Goal: Information Seeking & Learning: Check status

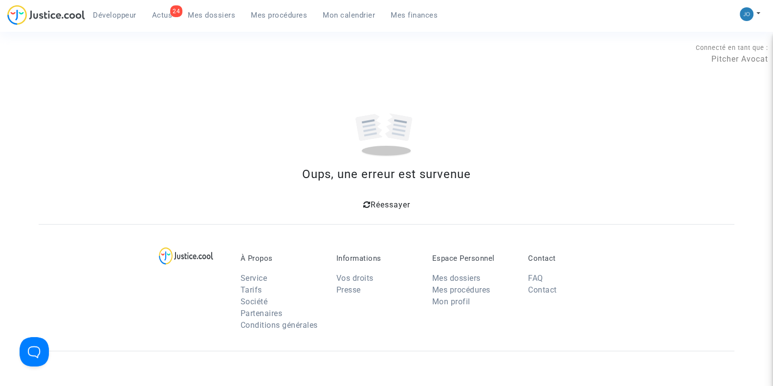
click at [209, 19] on span "Mes dossiers" at bounding box center [211, 15] width 47 height 9
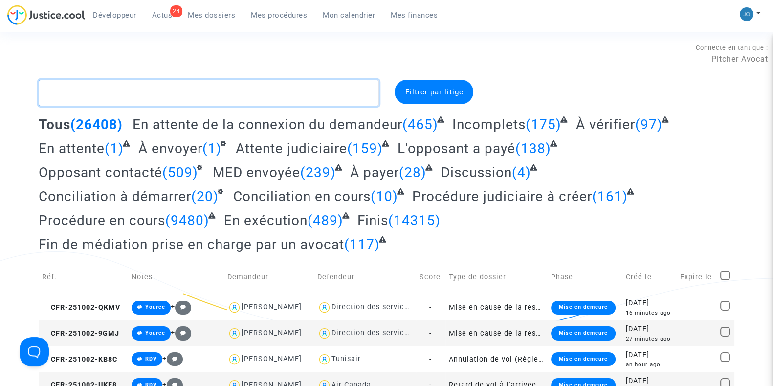
click at [185, 95] on textarea at bounding box center [209, 93] width 340 height 26
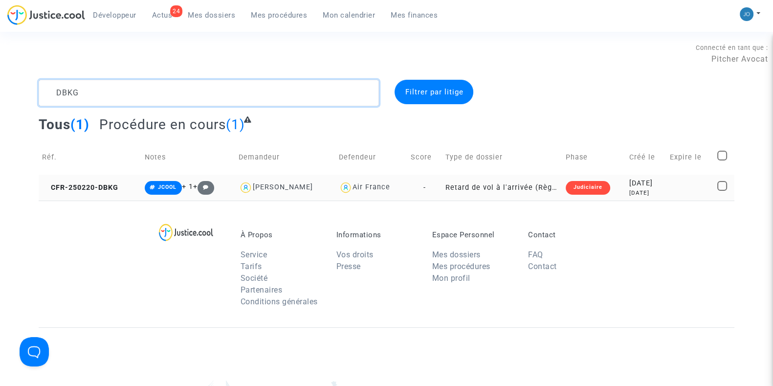
type textarea "DBKG"
click at [649, 192] on div "[DATE]" at bounding box center [647, 193] width 34 height 8
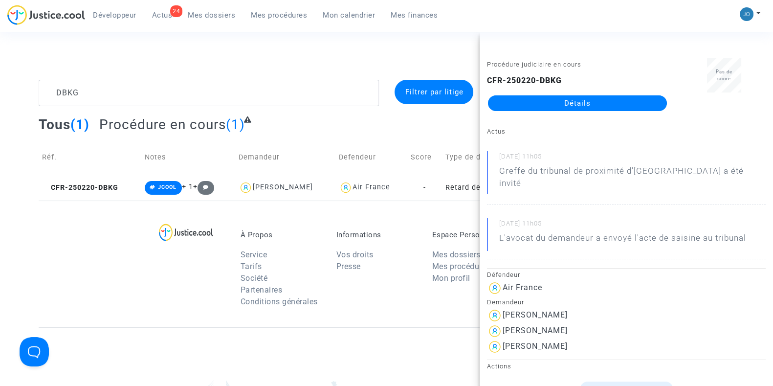
click at [597, 104] on link "Détails" at bounding box center [577, 103] width 179 height 16
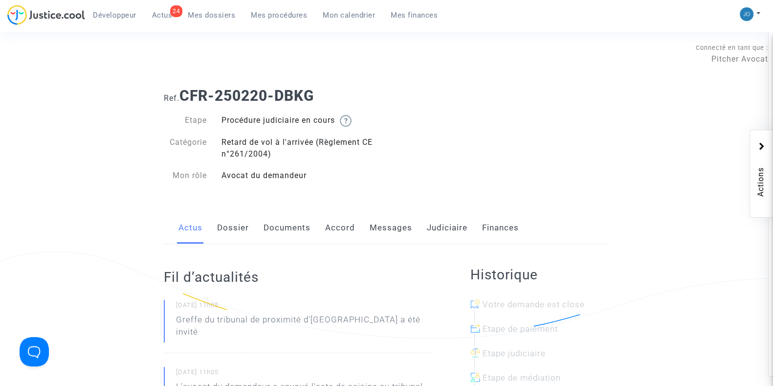
click at [230, 232] on link "Dossier" at bounding box center [233, 228] width 32 height 32
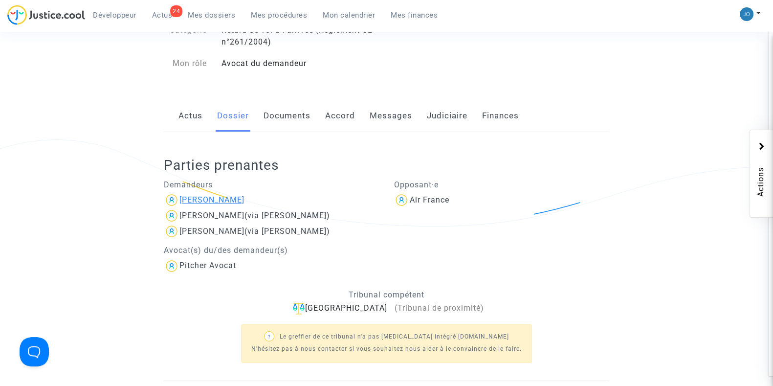
scroll to position [113, 0]
click at [219, 197] on div "[PERSON_NAME]" at bounding box center [212, 198] width 65 height 9
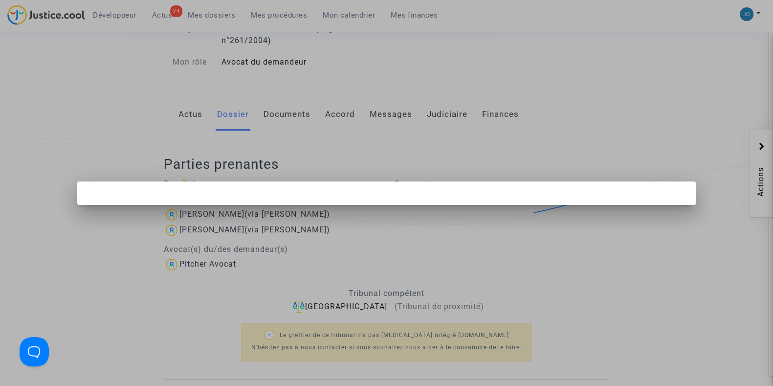
scroll to position [0, 0]
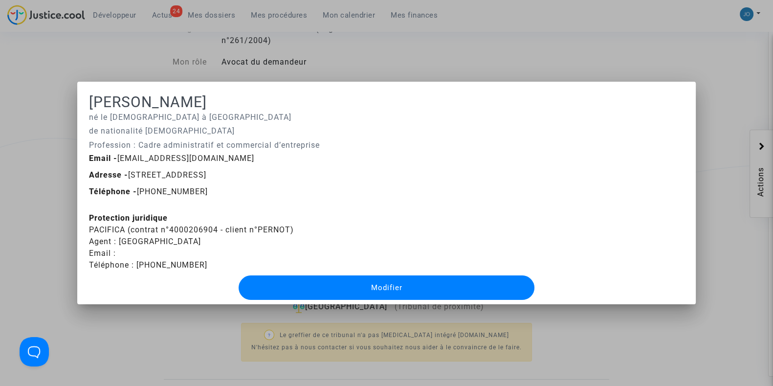
drag, startPoint x: 128, startPoint y: 176, endPoint x: 299, endPoint y: 177, distance: 171.2
click at [206, 177] on span "Adresse - [STREET_ADDRESS]" at bounding box center [147, 174] width 117 height 9
click at [341, 94] on h1 "[PERSON_NAME]" at bounding box center [386, 102] width 595 height 18
click at [302, 64] on div at bounding box center [386, 193] width 773 height 386
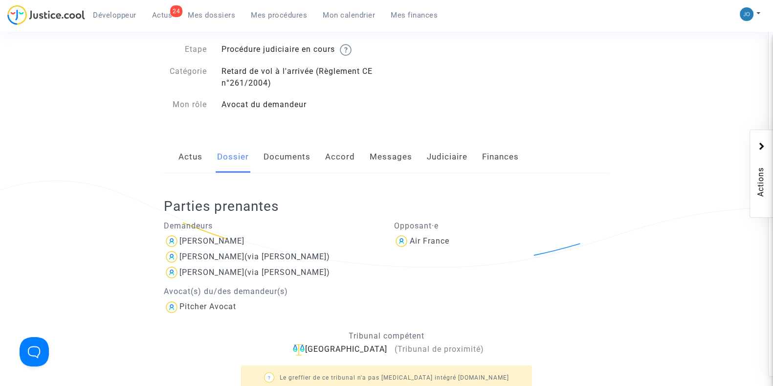
scroll to position [70, 0]
click at [278, 161] on link "Documents" at bounding box center [287, 157] width 47 height 32
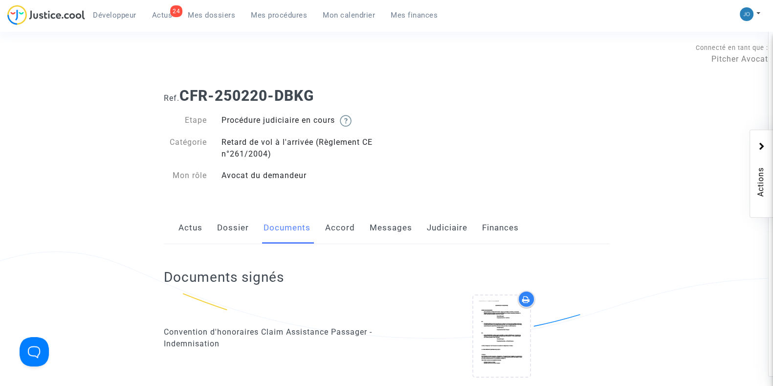
click at [245, 218] on link "Dossier" at bounding box center [233, 228] width 32 height 32
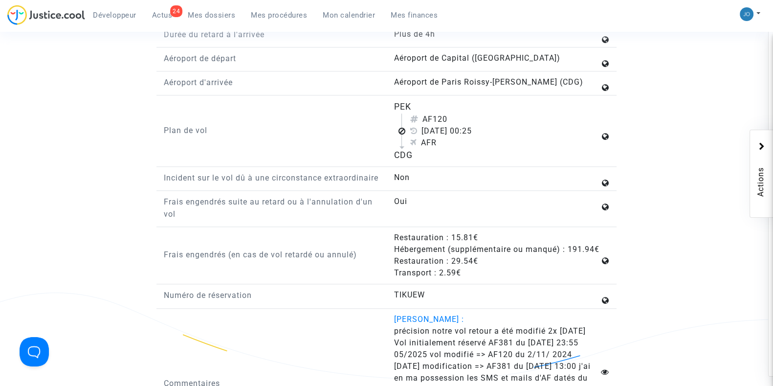
scroll to position [1262, 0]
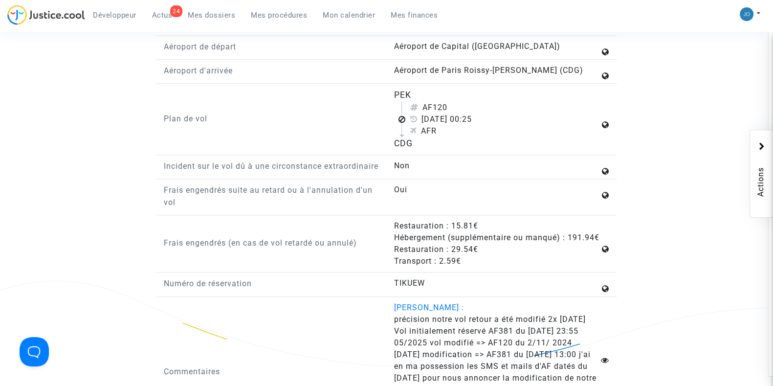
click at [406, 93] on div "PEK" at bounding box center [497, 95] width 206 height 13
drag, startPoint x: 409, startPoint y: 92, endPoint x: 379, endPoint y: 93, distance: 30.8
click at [379, 93] on div "Plan de vol PEK AF120 [DATE] 00:25 AFR CDG" at bounding box center [387, 122] width 460 height 67
copy div "PEK"
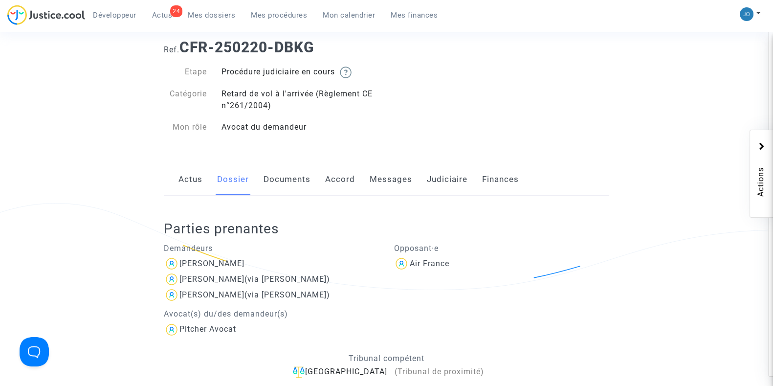
scroll to position [48, 0]
click at [440, 182] on link "Judiciaire" at bounding box center [447, 179] width 41 height 32
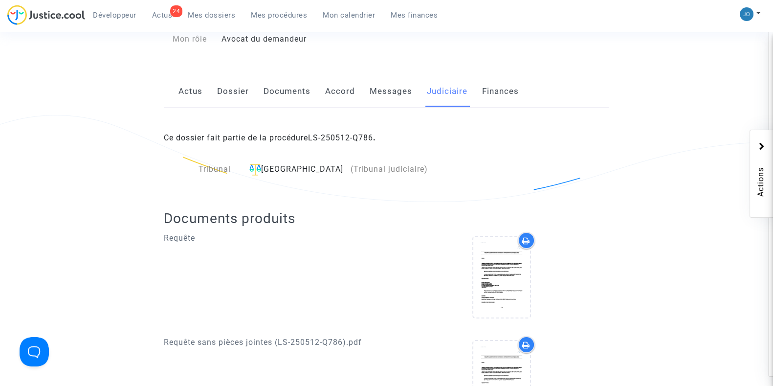
scroll to position [139, 0]
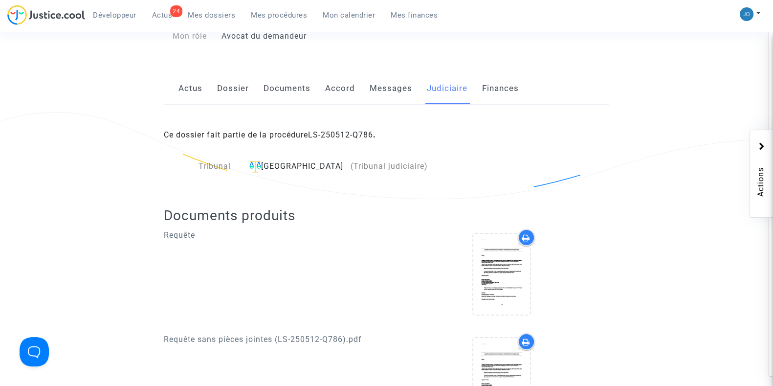
click at [269, 93] on link "Documents" at bounding box center [287, 88] width 47 height 32
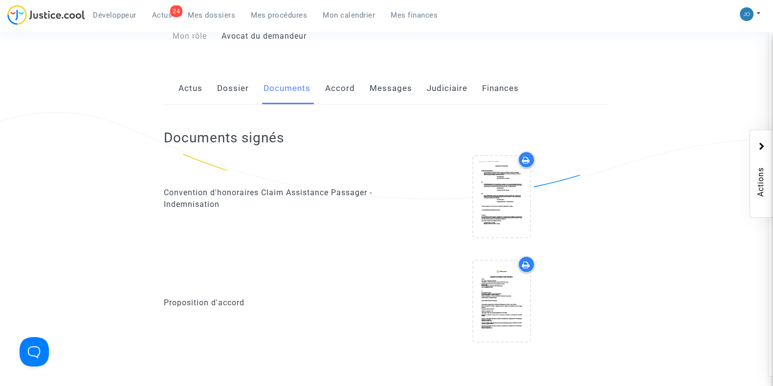
click at [230, 97] on link "Dossier" at bounding box center [233, 88] width 32 height 32
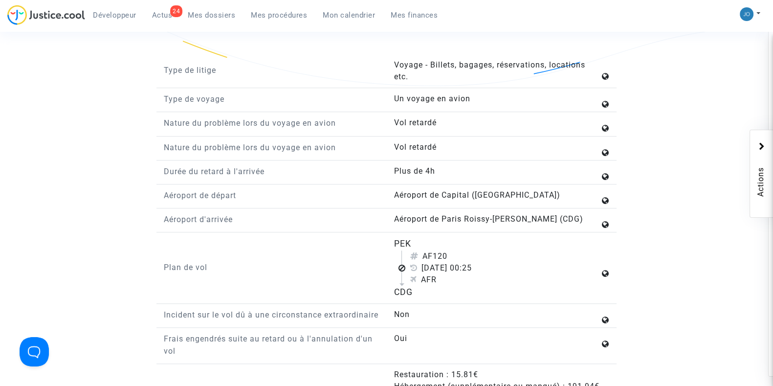
scroll to position [1135, 0]
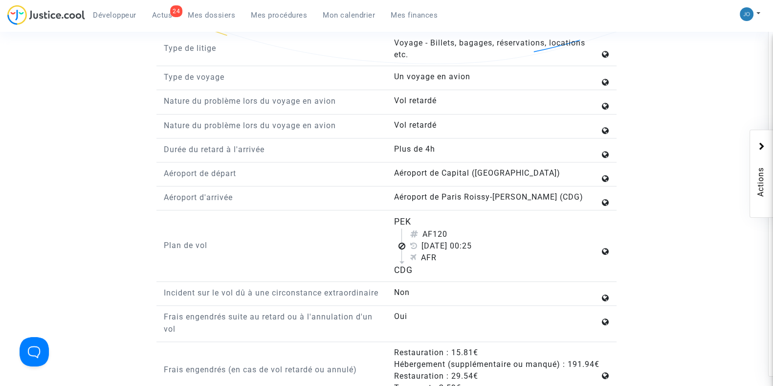
drag, startPoint x: 413, startPoint y: 268, endPoint x: 384, endPoint y: 267, distance: 29.8
click at [384, 267] on div "Plan de vol PEK AF120 [DATE] 00:25 AFR CDG" at bounding box center [387, 248] width 460 height 67
click at [384, 267] on div "Plan de vol" at bounding box center [272, 245] width 230 height 61
click at [374, 248] on p "Plan de vol" at bounding box center [272, 245] width 216 height 12
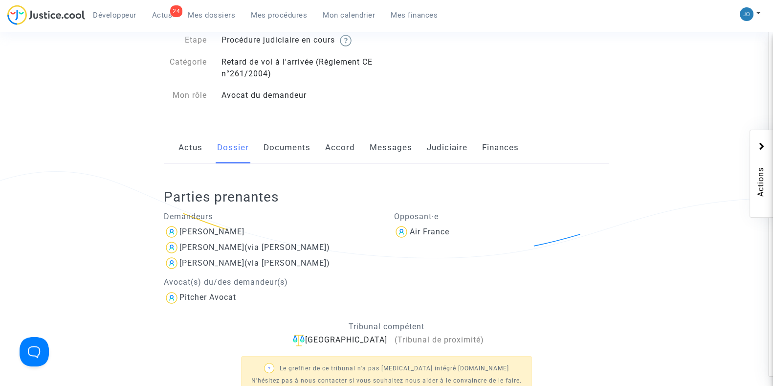
scroll to position [82, 0]
click at [437, 159] on link "Judiciaire" at bounding box center [447, 146] width 41 height 32
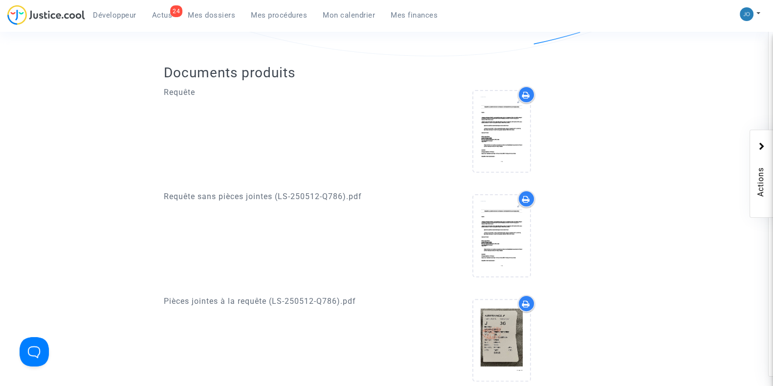
scroll to position [284, 0]
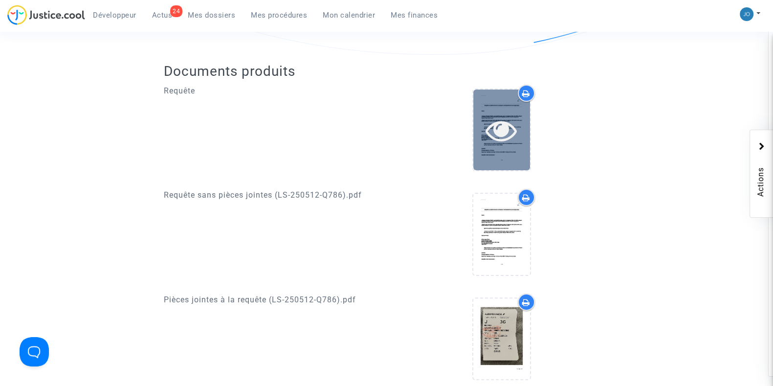
click at [488, 133] on icon at bounding box center [502, 129] width 32 height 31
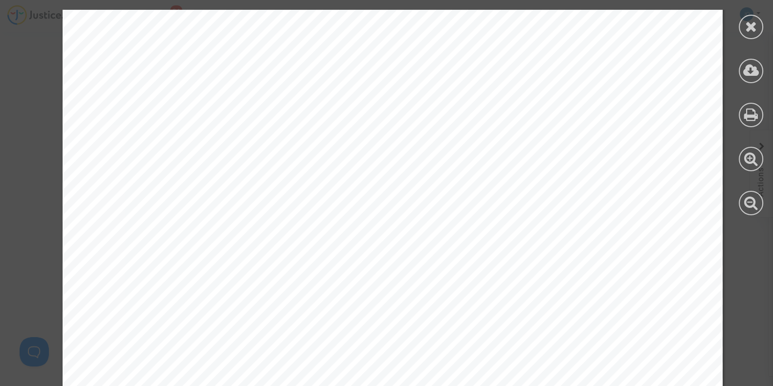
scroll to position [13209, 0]
click at [747, 34] on div at bounding box center [751, 27] width 24 height 24
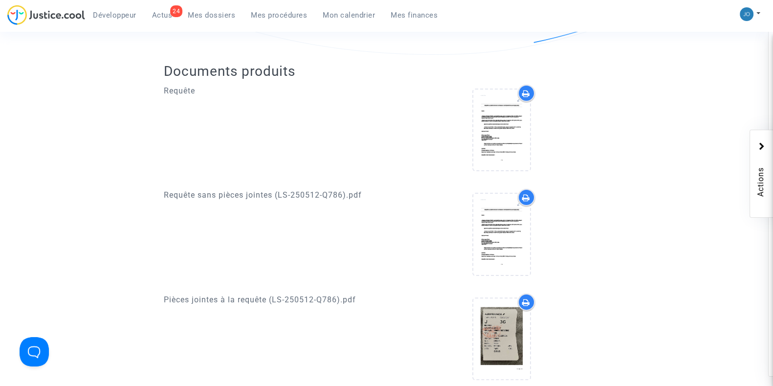
click at [690, 107] on ng-component "Ref. CFR-250220-DBKG Etape Procédure judiciaire en cours Catégorie Retard de vo…" at bounding box center [387, 159] width 696 height 726
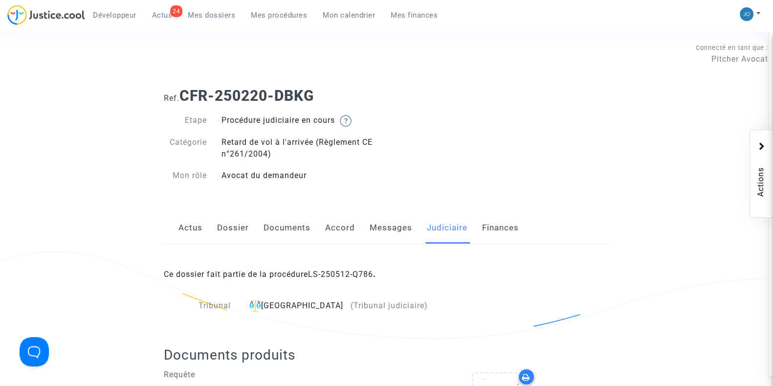
scroll to position [0, 0]
click at [238, 234] on link "Dossier" at bounding box center [233, 228] width 32 height 32
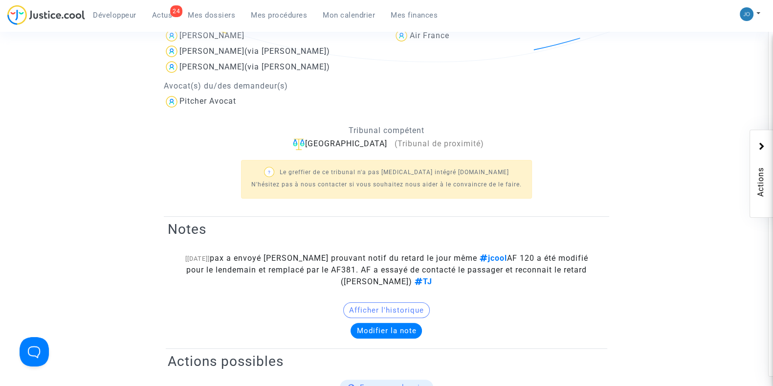
scroll to position [277, 0]
click at [254, 255] on span "pax a envoyé [PERSON_NAME] prouvant notif du retard le jour même jcool AF 120 a…" at bounding box center [387, 269] width 402 height 33
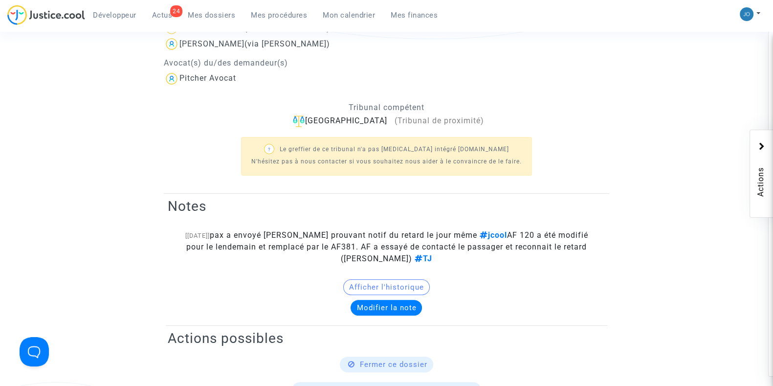
scroll to position [0, 0]
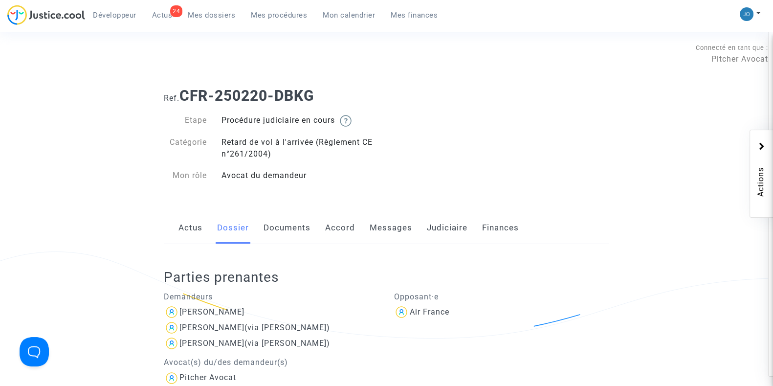
drag, startPoint x: 199, startPoint y: 4, endPoint x: 217, endPoint y: 21, distance: 23.9
click at [217, 21] on nav "Développeur 24 Actus Mes dossiers Mes procédures Mon calendrier Mes finances Mo…" at bounding box center [386, 16] width 773 height 32
click at [217, 21] on link "Mes dossiers" at bounding box center [211, 15] width 63 height 15
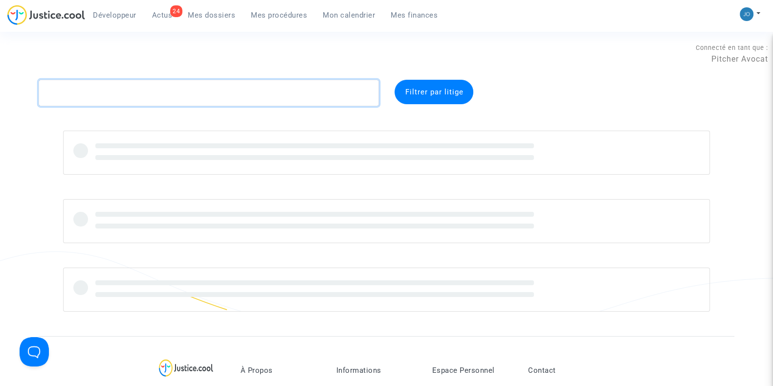
click at [197, 91] on textarea at bounding box center [209, 93] width 340 height 26
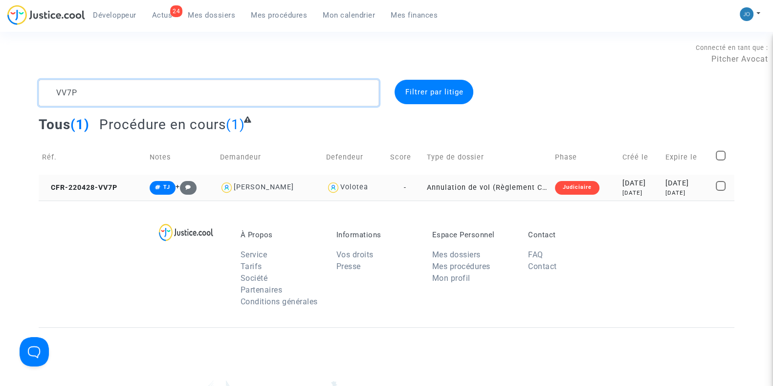
type textarea "VV7P"
click at [683, 175] on td "[DATE] [DATE]" at bounding box center [687, 188] width 51 height 26
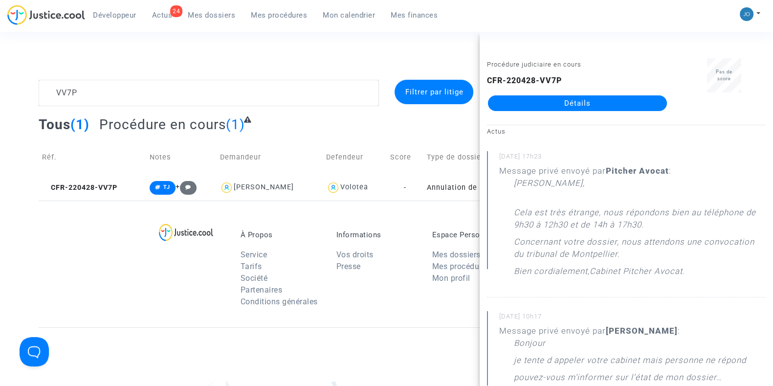
click at [608, 100] on link "Détails" at bounding box center [577, 103] width 179 height 16
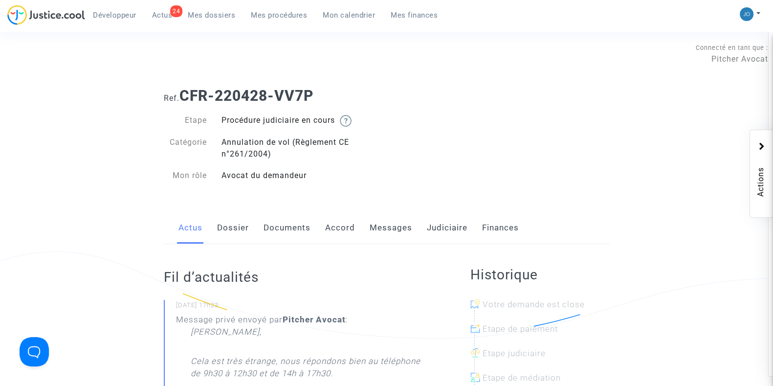
click at [237, 230] on link "Dossier" at bounding box center [233, 228] width 32 height 32
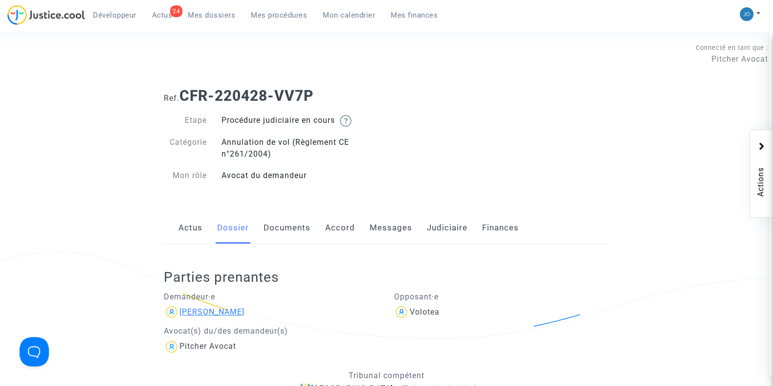
click at [215, 313] on div "[PERSON_NAME]" at bounding box center [212, 311] width 65 height 9
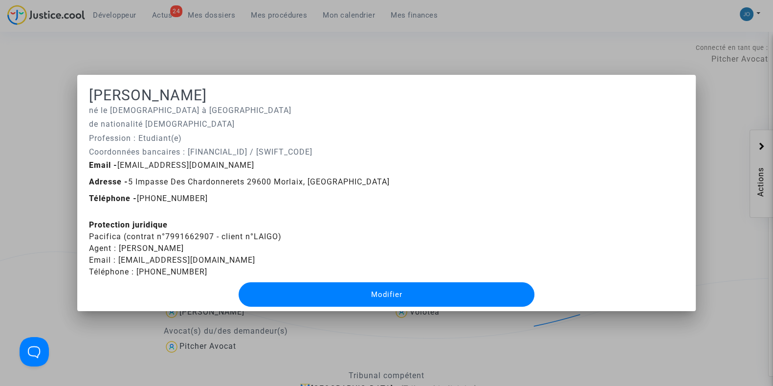
drag, startPoint x: 139, startPoint y: 99, endPoint x: 178, endPoint y: 99, distance: 38.7
click at [178, 99] on h1 "[PERSON_NAME]" at bounding box center [386, 96] width 595 height 18
drag, startPoint x: 91, startPoint y: 95, endPoint x: 131, endPoint y: 97, distance: 40.7
click at [131, 97] on h1 "[PERSON_NAME]" at bounding box center [386, 96] width 595 height 18
click at [224, 234] on div "Protection juridique Pacifica (contrat n°7991662907 - client n°LAIGO) Agent : […" at bounding box center [386, 248] width 595 height 59
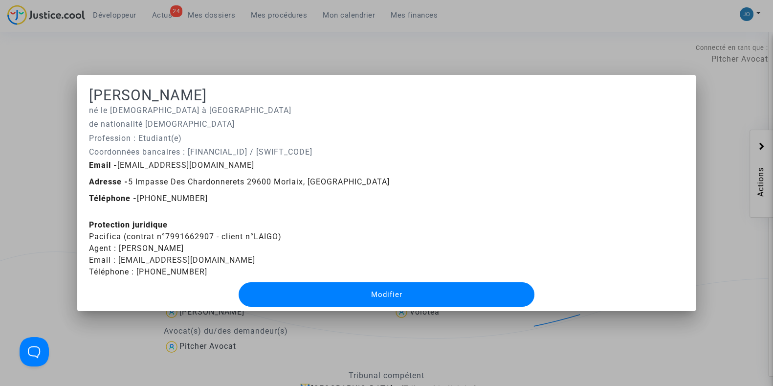
drag, startPoint x: 163, startPoint y: 236, endPoint x: 210, endPoint y: 236, distance: 46.5
click at [210, 236] on div "Protection juridique Pacifica (contrat n°7991662907 - client n°LAIGO) Agent : […" at bounding box center [386, 248] width 595 height 59
click at [595, 335] on div at bounding box center [386, 193] width 773 height 386
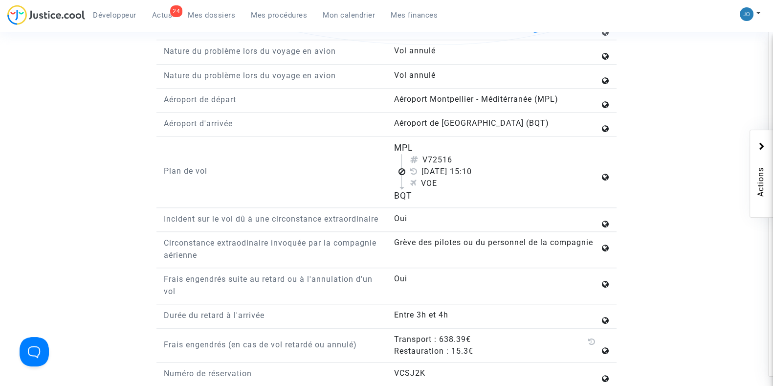
scroll to position [1155, 0]
click at [407, 193] on div "BQT" at bounding box center [497, 195] width 206 height 13
drag, startPoint x: 411, startPoint y: 191, endPoint x: 379, endPoint y: 193, distance: 31.9
click at [379, 193] on div "Plan de vol MPL V72516 [DATE] 15:10 VOE BQT" at bounding box center [387, 174] width 460 height 67
click at [379, 193] on div "Plan de vol" at bounding box center [272, 171] width 230 height 61
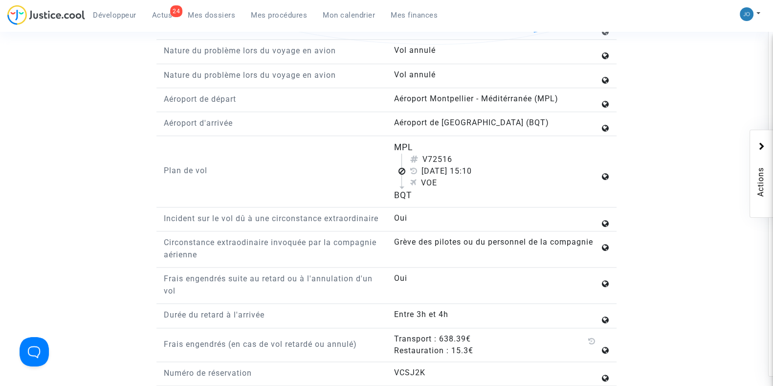
drag, startPoint x: 396, startPoint y: 194, endPoint x: 412, endPoint y: 192, distance: 15.8
click at [412, 192] on div "BQT" at bounding box center [497, 195] width 206 height 13
copy div "BQT"
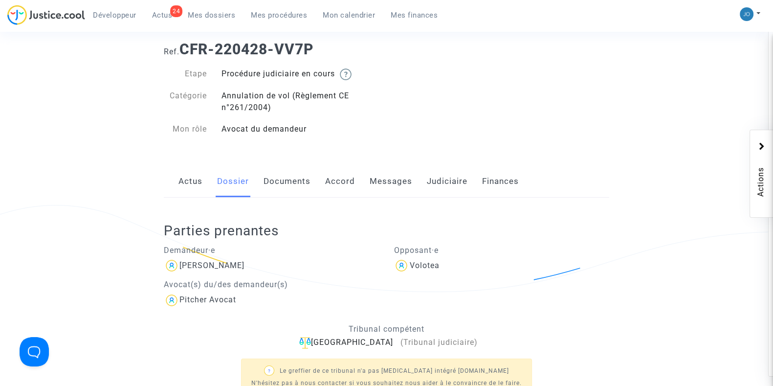
scroll to position [0, 0]
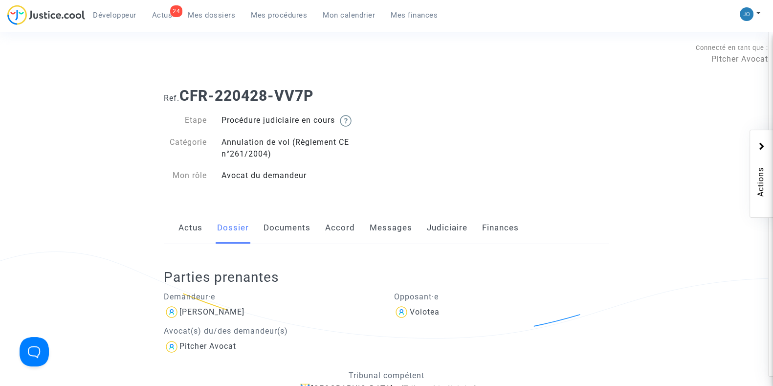
click at [286, 219] on link "Documents" at bounding box center [287, 228] width 47 height 32
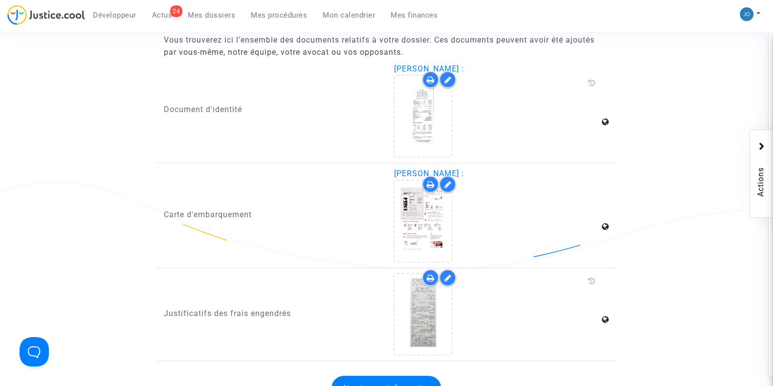
scroll to position [930, 0]
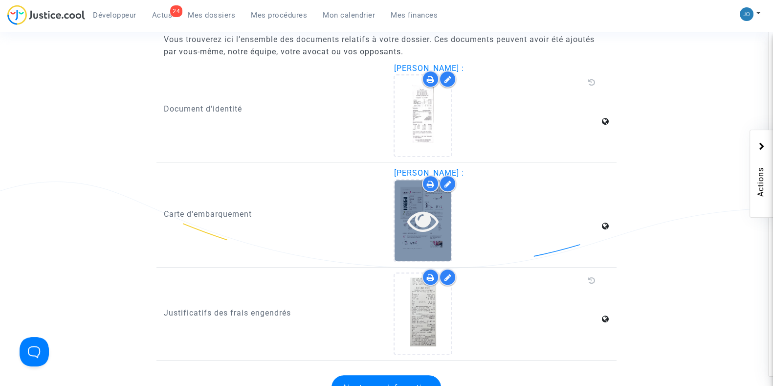
click at [413, 215] on icon at bounding box center [424, 220] width 32 height 31
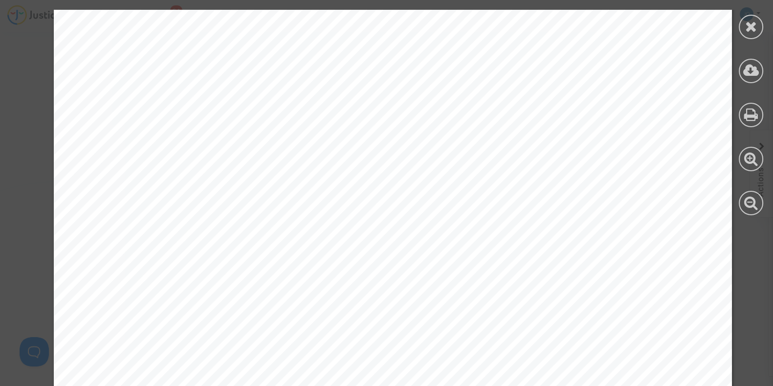
scroll to position [8, 0]
click at [751, 27] on icon at bounding box center [752, 26] width 12 height 15
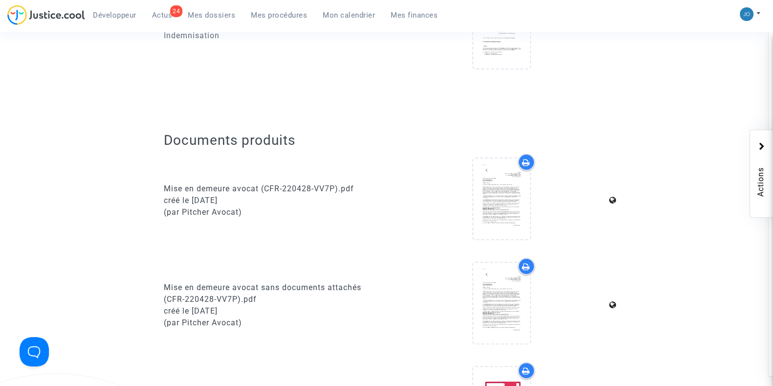
scroll to position [0, 0]
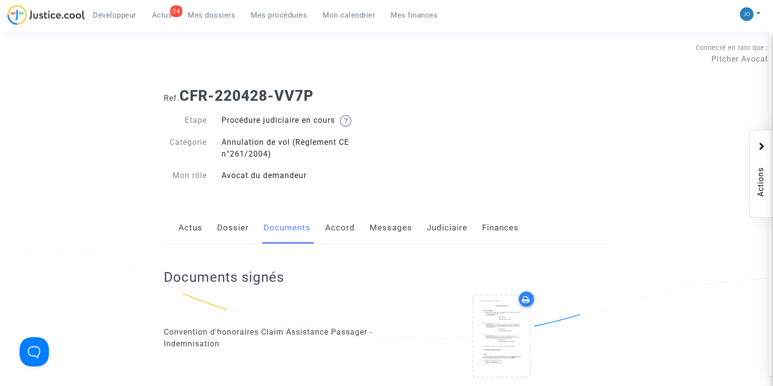
click at [458, 232] on link "Judiciaire" at bounding box center [447, 228] width 41 height 32
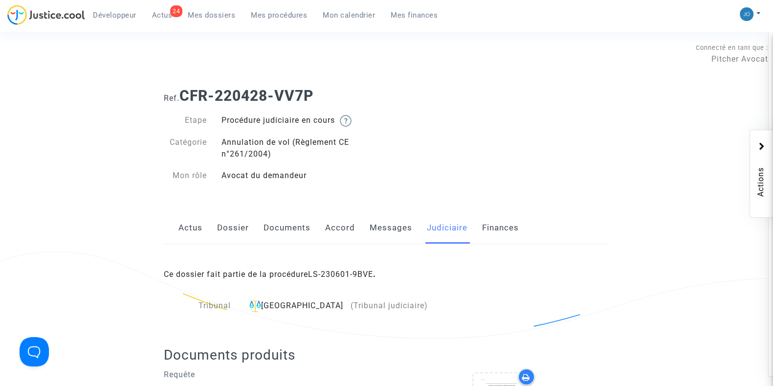
click at [221, 229] on link "Dossier" at bounding box center [233, 228] width 32 height 32
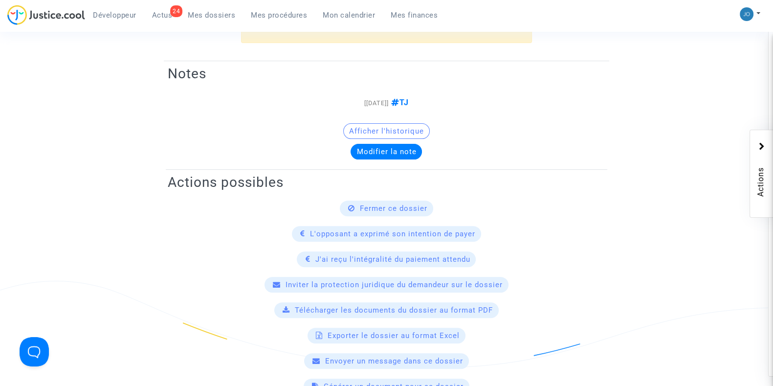
scroll to position [400, 0]
drag, startPoint x: 358, startPoint y: 104, endPoint x: 394, endPoint y: 104, distance: 36.2
click at [389, 104] on span "[[DATE]]" at bounding box center [376, 103] width 24 height 7
click at [286, 78] on h2 "Notes" at bounding box center [387, 74] width 438 height 17
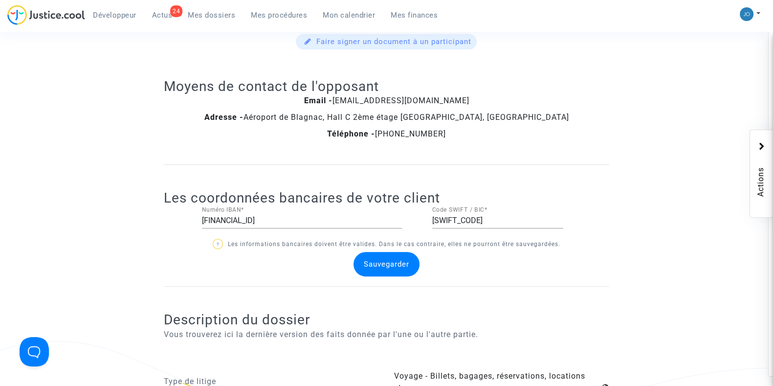
scroll to position [0, 0]
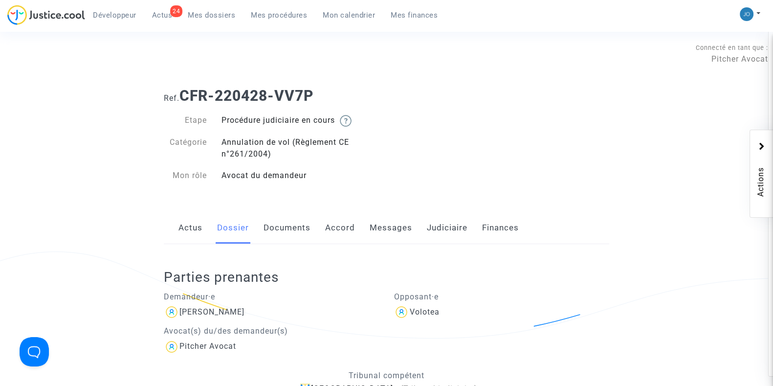
click at [184, 235] on link "Actus" at bounding box center [191, 228] width 24 height 32
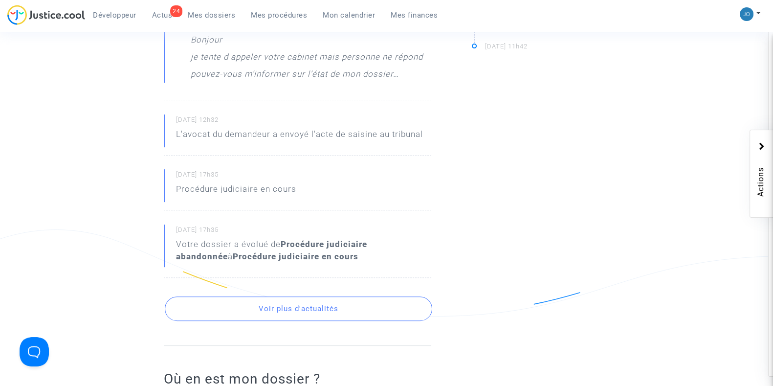
scroll to position [453, 0]
click at [238, 297] on button "Voir plus d'actualités" at bounding box center [299, 307] width 268 height 24
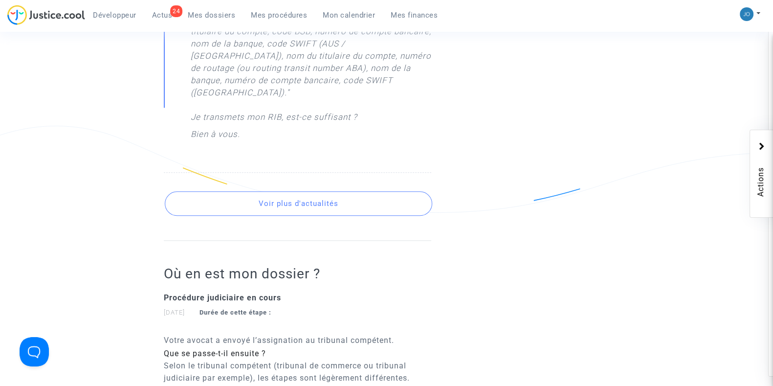
scroll to position [1449, 0]
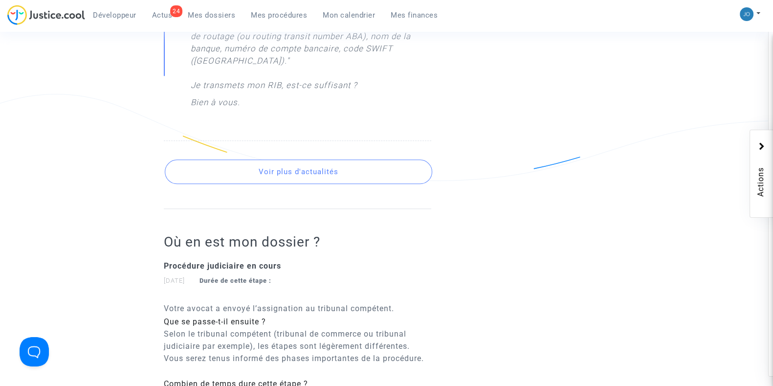
click at [286, 159] on button "Voir plus d'actualités" at bounding box center [299, 171] width 268 height 24
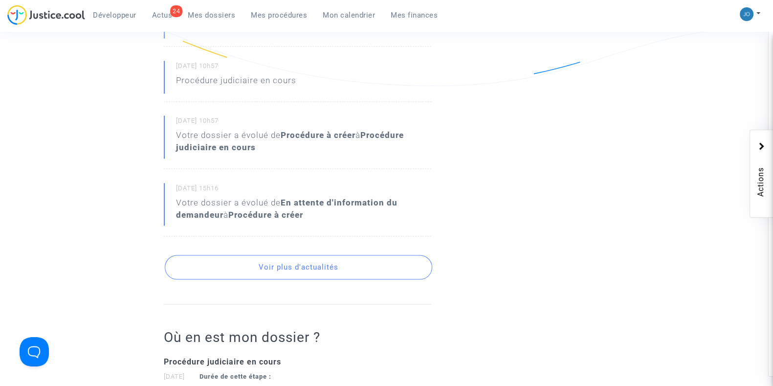
scroll to position [1963, 0]
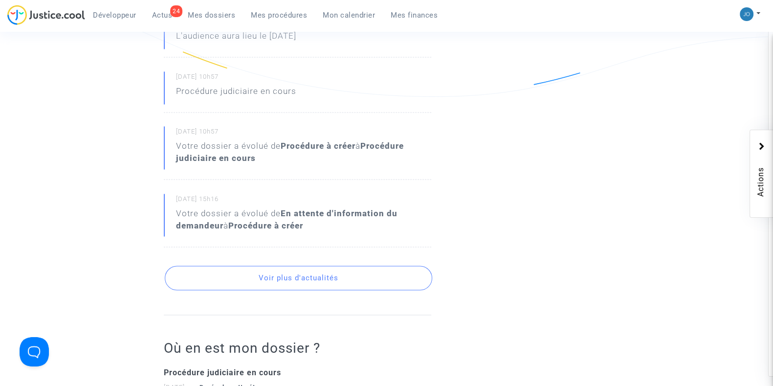
click at [285, 266] on button "Voir plus d'actualités" at bounding box center [299, 278] width 268 height 24
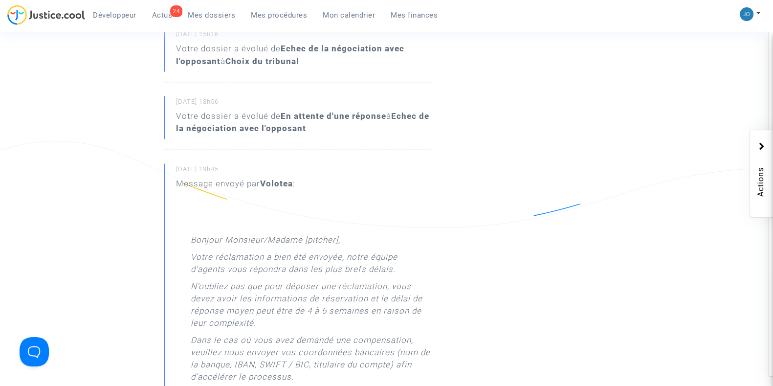
scroll to position [2263, 0]
